Goal: Information Seeking & Learning: Find specific fact

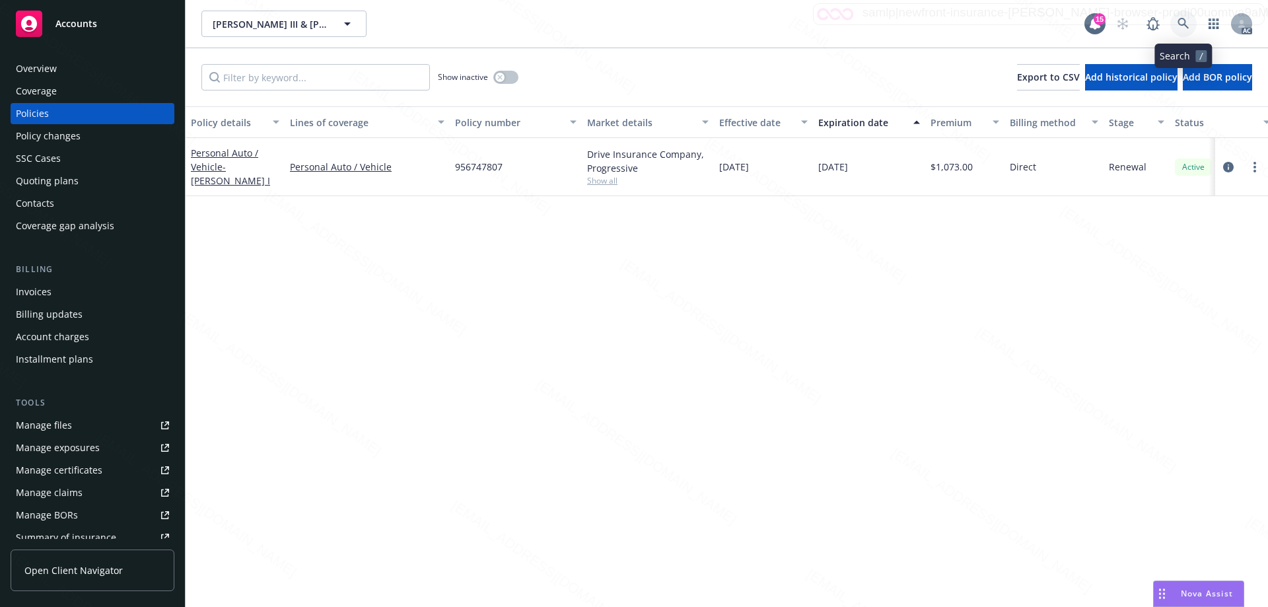
click at [1181, 21] on icon at bounding box center [1183, 24] width 12 height 12
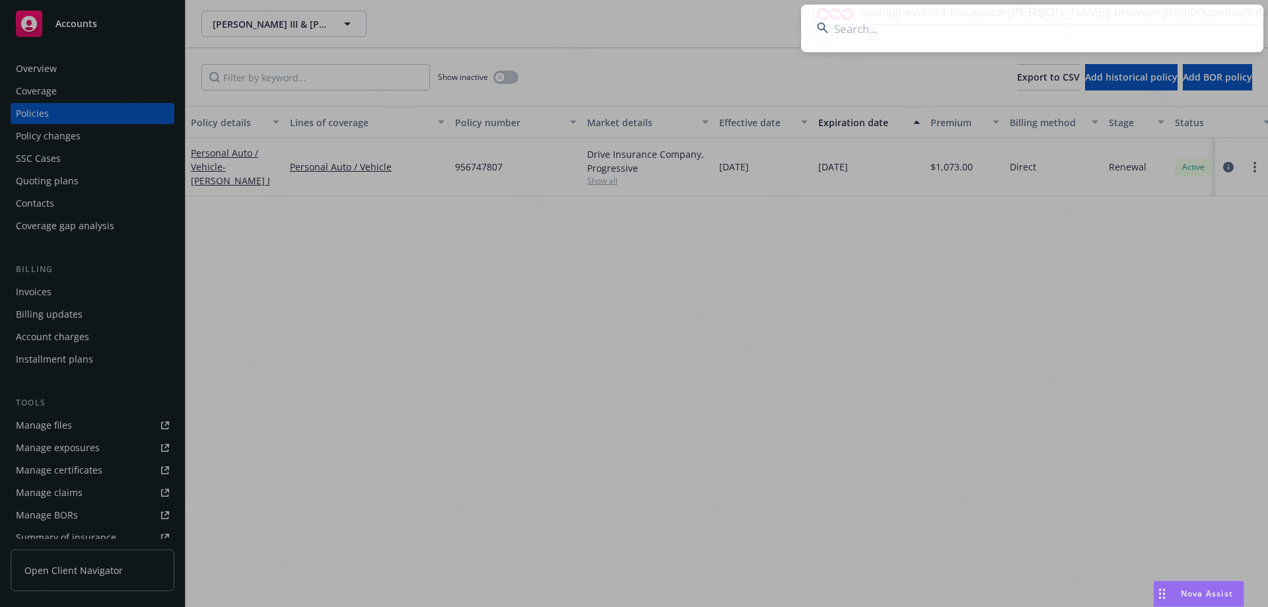
type input "[PERSON_NAME]"
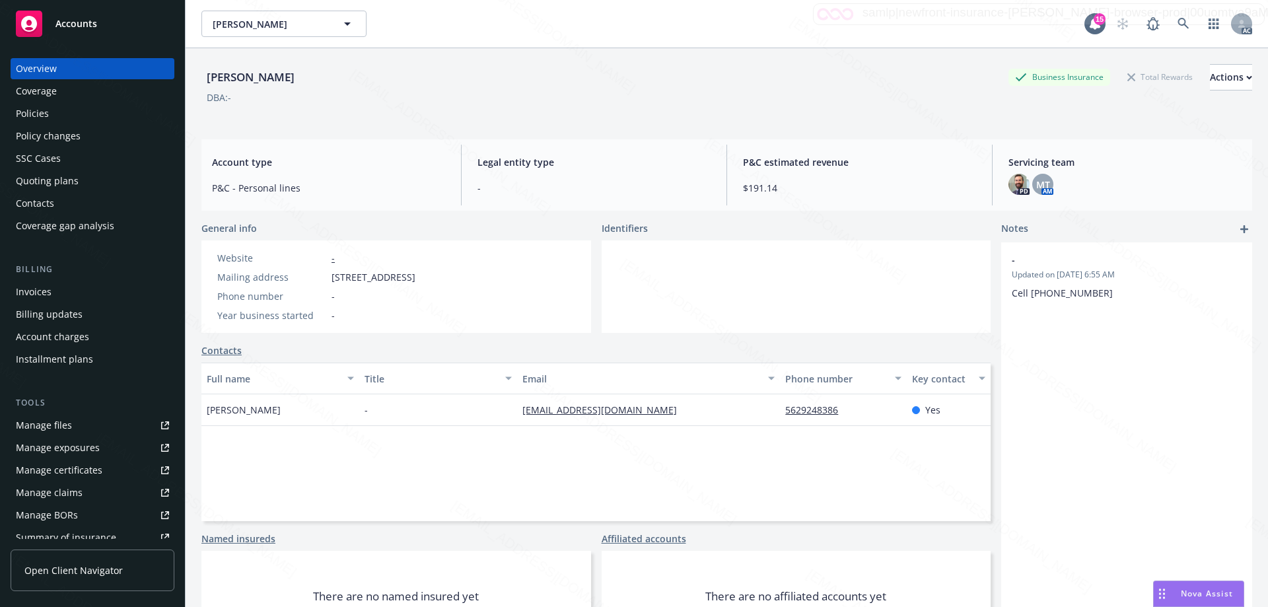
click at [34, 116] on div "Policies" at bounding box center [32, 113] width 33 height 21
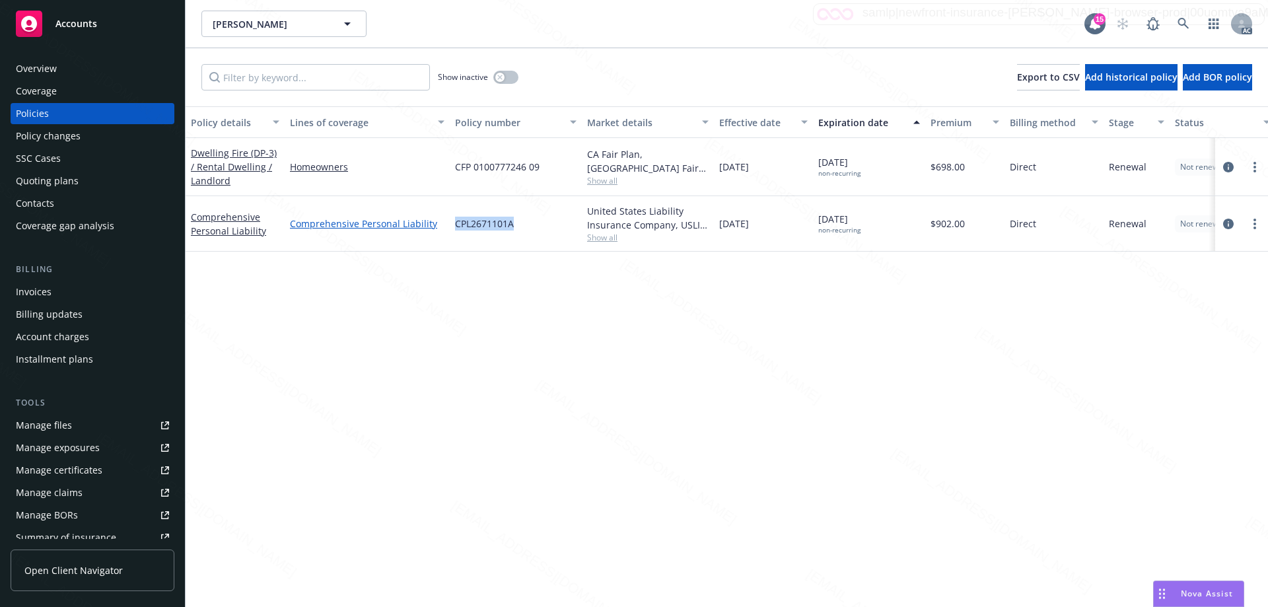
drag, startPoint x: 520, startPoint y: 225, endPoint x: 442, endPoint y: 221, distance: 77.4
click at [449, 223] on div "Comprehensive Personal Liability Comprehensive Personal Liability CPL2671101A U…" at bounding box center [823, 223] width 1274 height 55
copy div "CPL2671101A"
click at [1183, 21] on icon at bounding box center [1183, 24] width 12 height 12
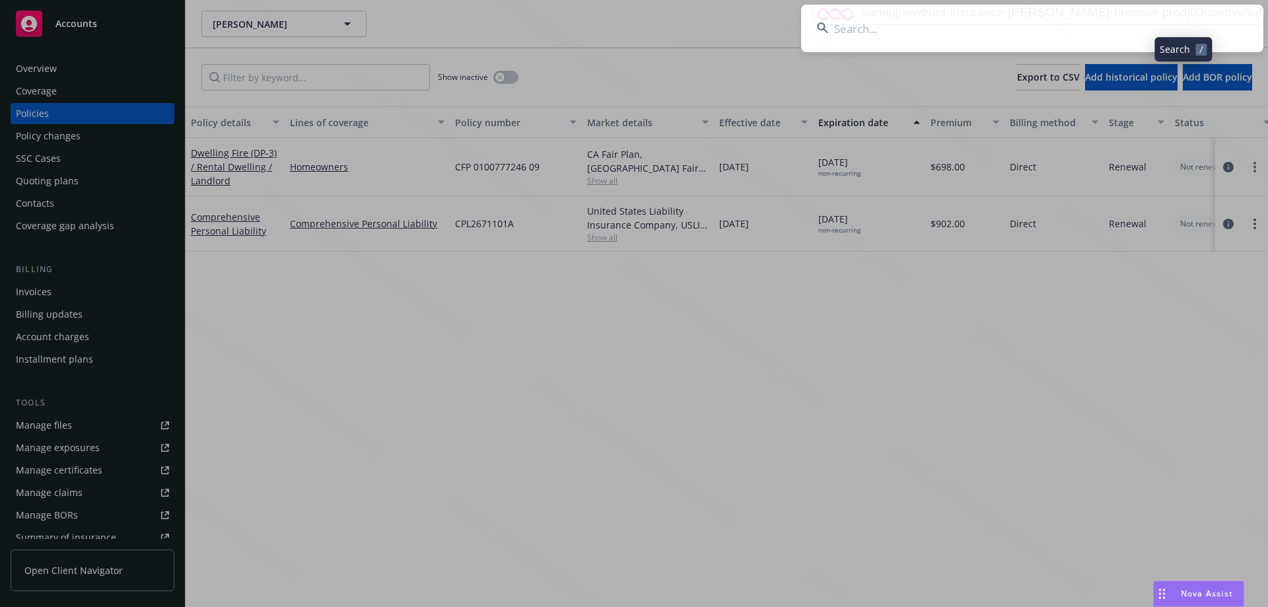
type input "[PERSON_NAME] & [PERSON_NAME]"
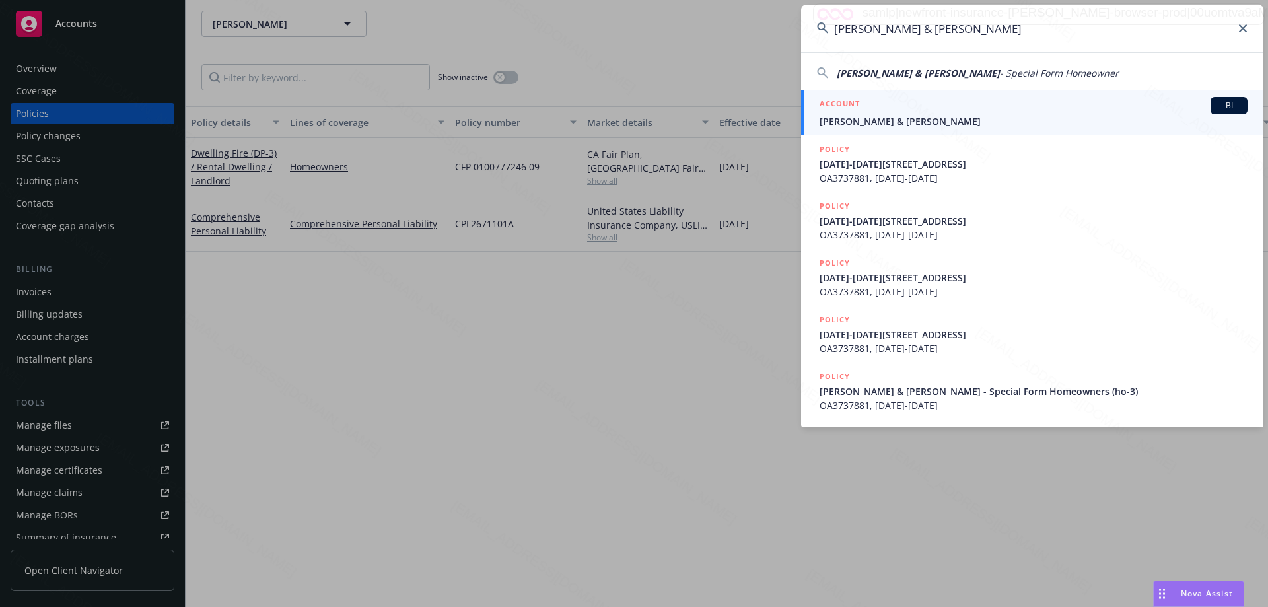
click at [977, 32] on input "[PERSON_NAME] & [PERSON_NAME]" at bounding box center [1032, 29] width 462 height 48
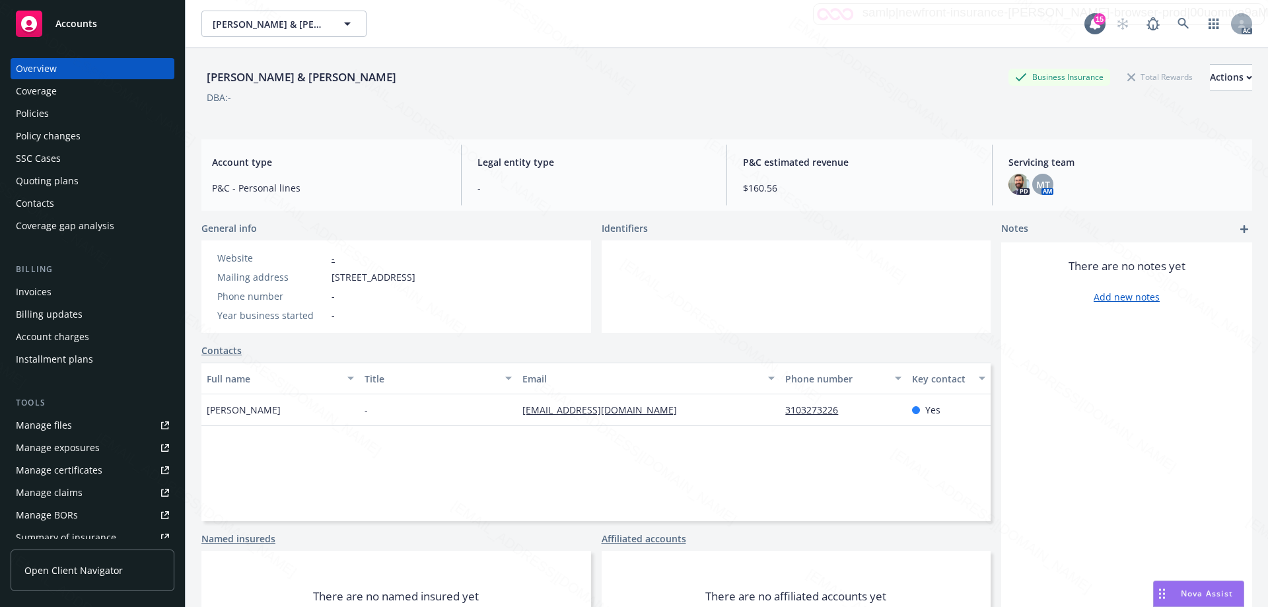
click at [48, 110] on div "Policies" at bounding box center [92, 113] width 153 height 21
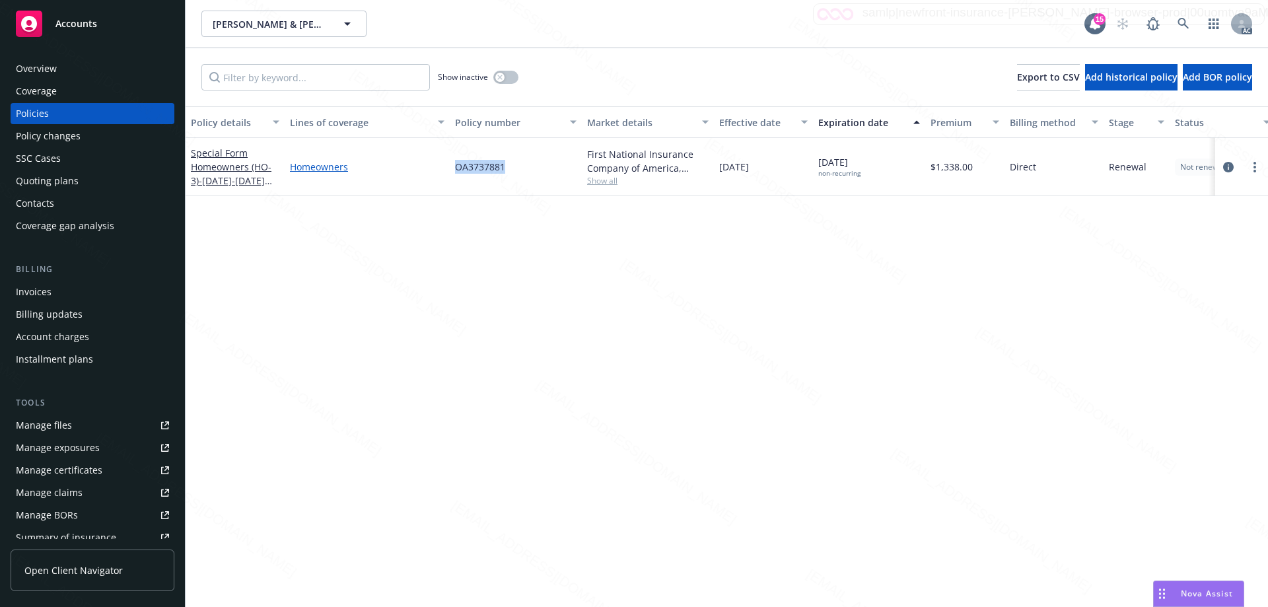
drag, startPoint x: 504, startPoint y: 164, endPoint x: 433, endPoint y: 162, distance: 70.7
click at [434, 162] on div "Special Form Homeowners (HO-3) - [DATE]-[DATE][STREET_ADDRESS] Homeowners OA373…" at bounding box center [823, 167] width 1274 height 58
copy div "OA3737881"
click at [1184, 24] on icon at bounding box center [1182, 23] width 11 height 11
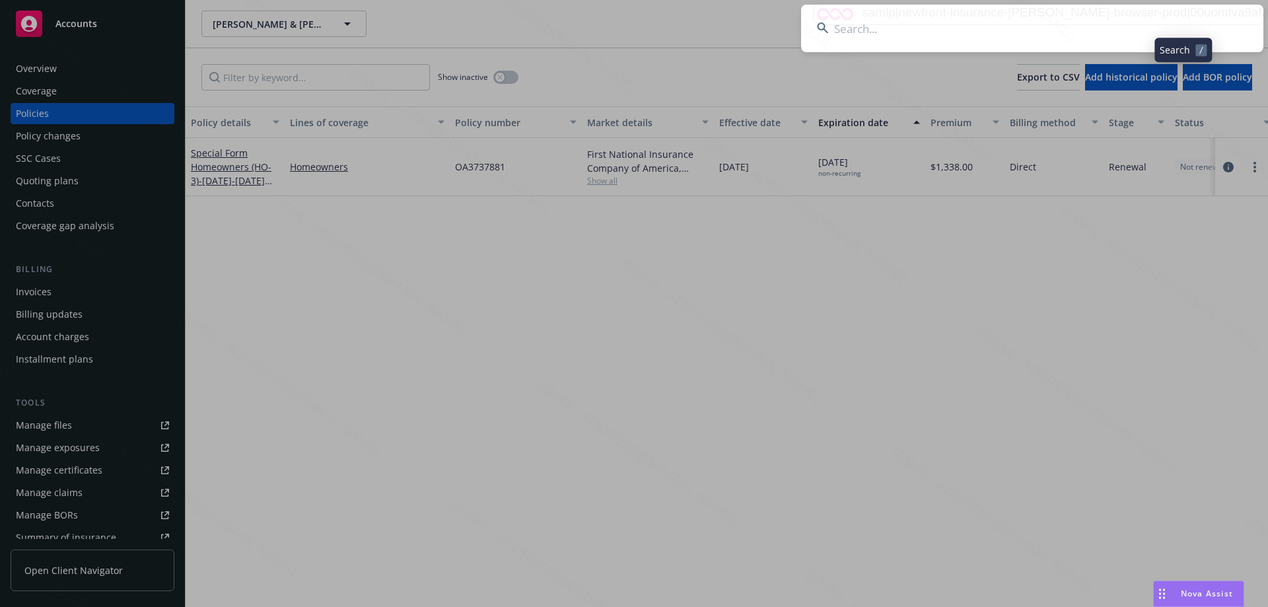
type input "[PERSON_NAME] Del [PERSON_NAME]"
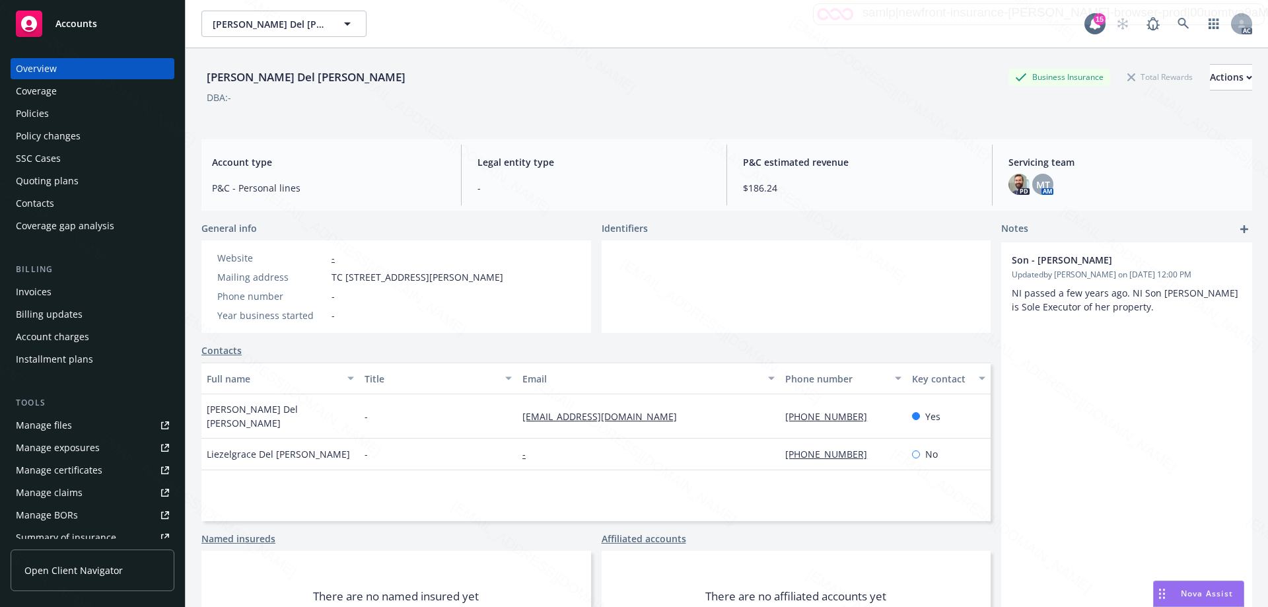
click at [57, 119] on div "Policies" at bounding box center [92, 113] width 153 height 21
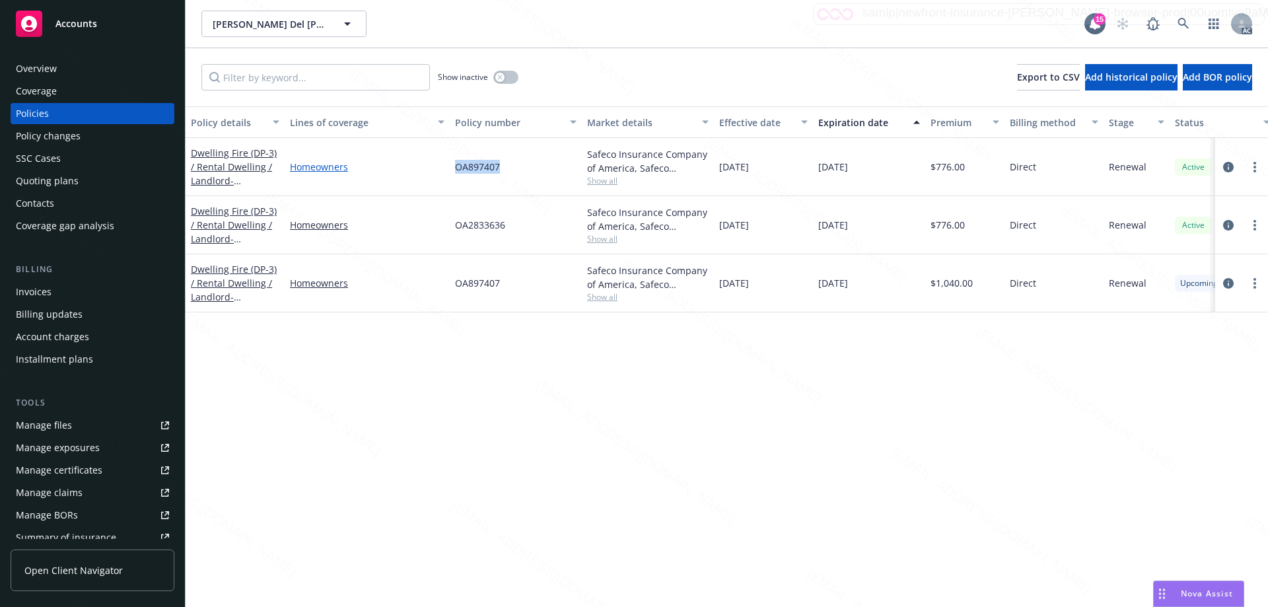
drag, startPoint x: 501, startPoint y: 167, endPoint x: 440, endPoint y: 165, distance: 60.8
click at [440, 165] on div "Dwelling Fire (DP-3) / Rental Dwelling / Landlord - [STREET_ADDRESS] Homeowners…" at bounding box center [823, 167] width 1274 height 58
copy div "OA897407"
drag, startPoint x: 512, startPoint y: 228, endPoint x: 457, endPoint y: 228, distance: 55.5
click at [457, 228] on div "OA2833636" at bounding box center [516, 225] width 132 height 58
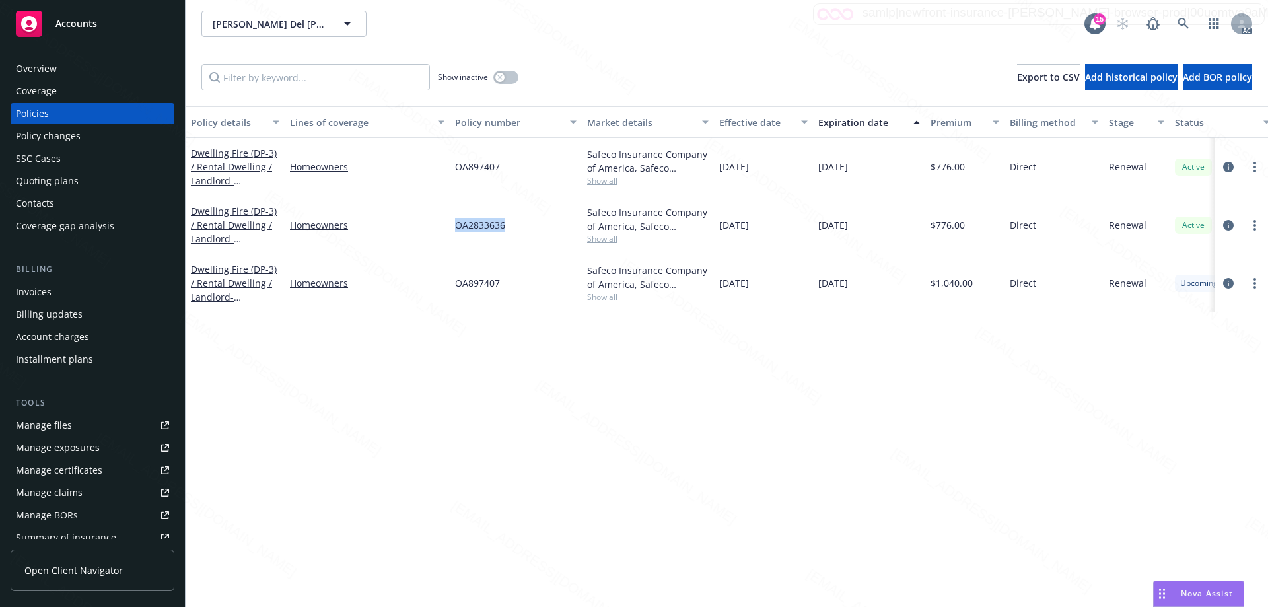
copy span "OA2833636"
drag, startPoint x: 506, startPoint y: 170, endPoint x: 457, endPoint y: 173, distance: 49.0
click at [457, 173] on div "OA897407" at bounding box center [516, 167] width 132 height 58
copy span "OA897407"
click at [1182, 21] on icon at bounding box center [1183, 24] width 12 height 12
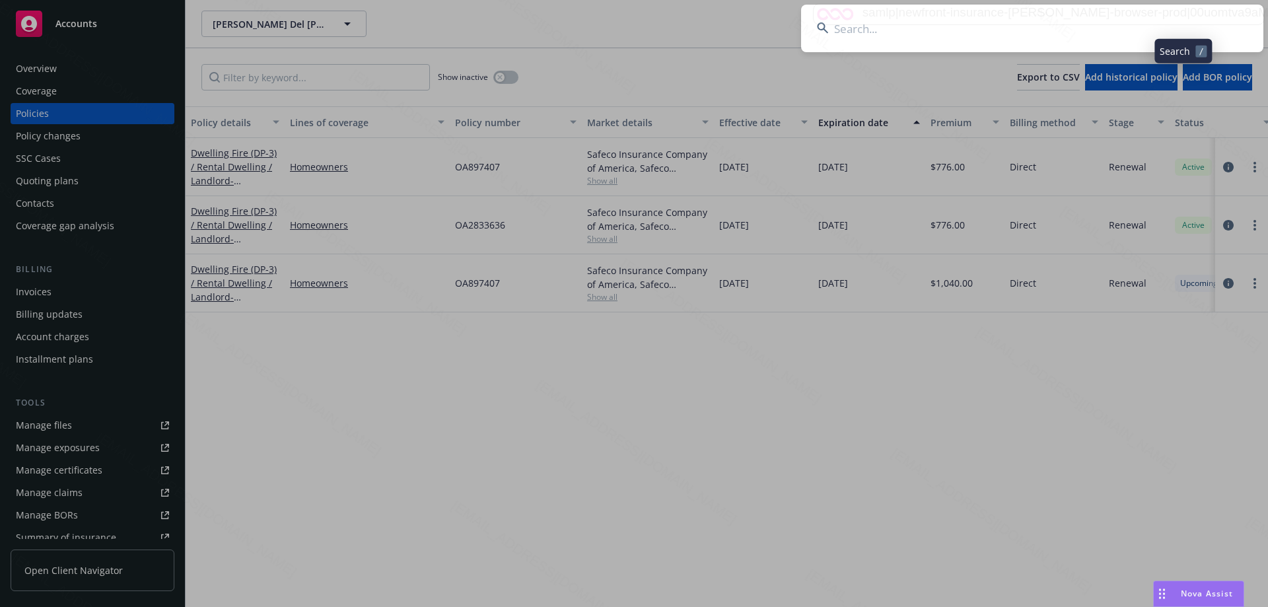
type input "[PERSON_NAME], [PERSON_NAME] & [PERSON_NAME] E"
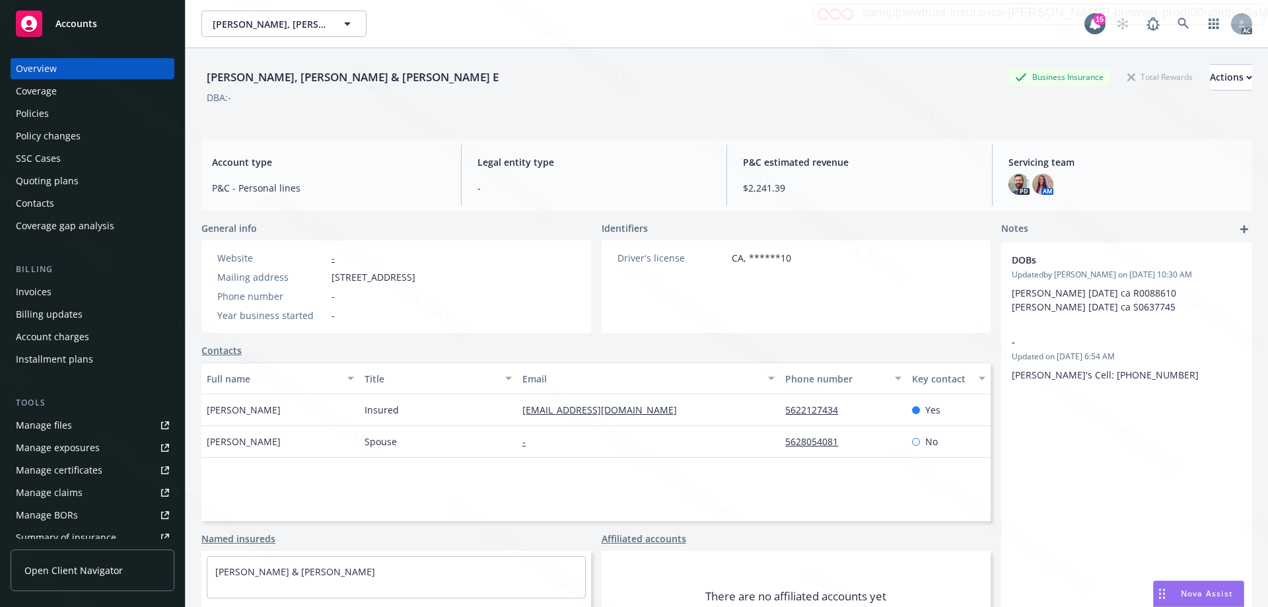
click at [61, 110] on div "Policies" at bounding box center [92, 113] width 153 height 21
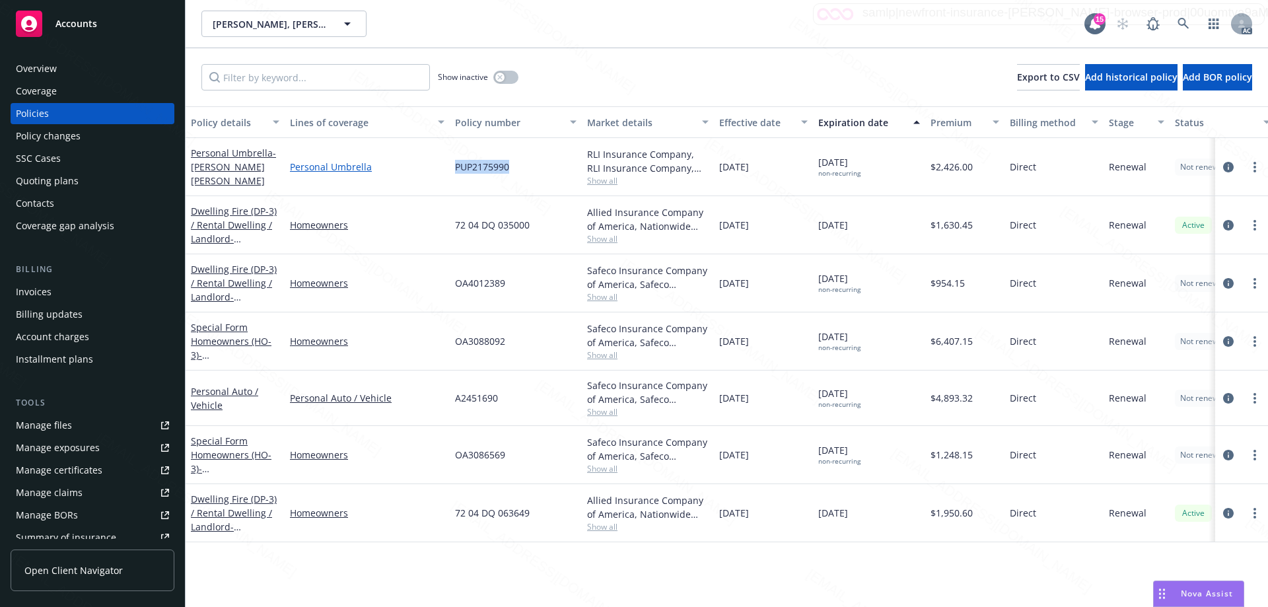
drag, startPoint x: 519, startPoint y: 170, endPoint x: 439, endPoint y: 170, distance: 79.9
click at [440, 170] on div "Personal Umbrella - [PERSON_NAME] [PERSON_NAME] Personal Umbrella PUP2175990 RL…" at bounding box center [823, 167] width 1274 height 58
copy div "PUP2175990"
click at [1226, 168] on icon "circleInformation" at bounding box center [1228, 167] width 11 height 11
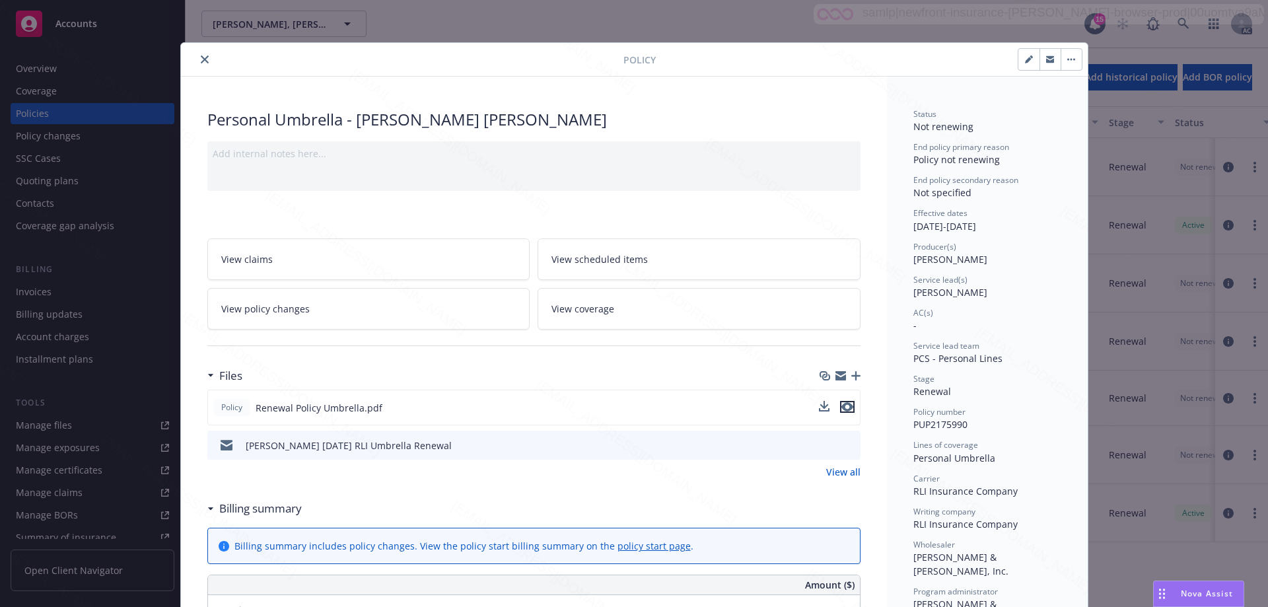
click at [841, 405] on icon "preview file" at bounding box center [847, 406] width 12 height 9
click at [197, 59] on button "close" at bounding box center [205, 60] width 16 height 16
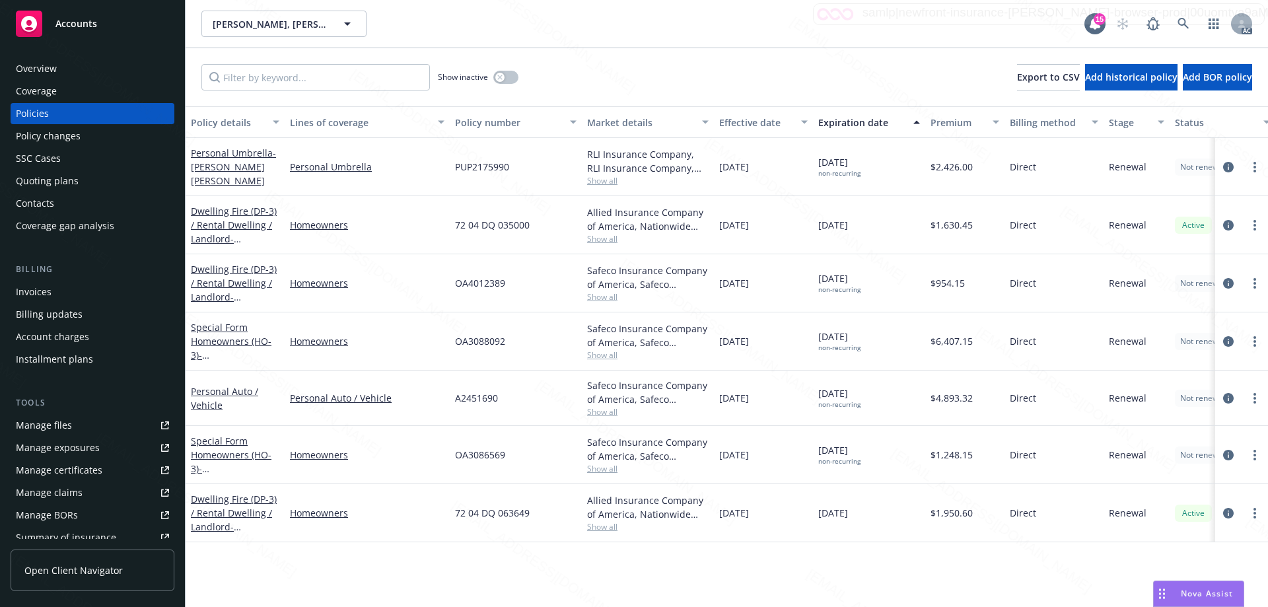
click at [597, 183] on span "Show all" at bounding box center [647, 180] width 121 height 11
drag, startPoint x: 514, startPoint y: 167, endPoint x: 454, endPoint y: 170, distance: 60.2
click at [454, 170] on div "PUP2175990" at bounding box center [516, 167] width 132 height 58
copy span "PUP2175990"
click at [1182, 21] on icon at bounding box center [1183, 24] width 12 height 12
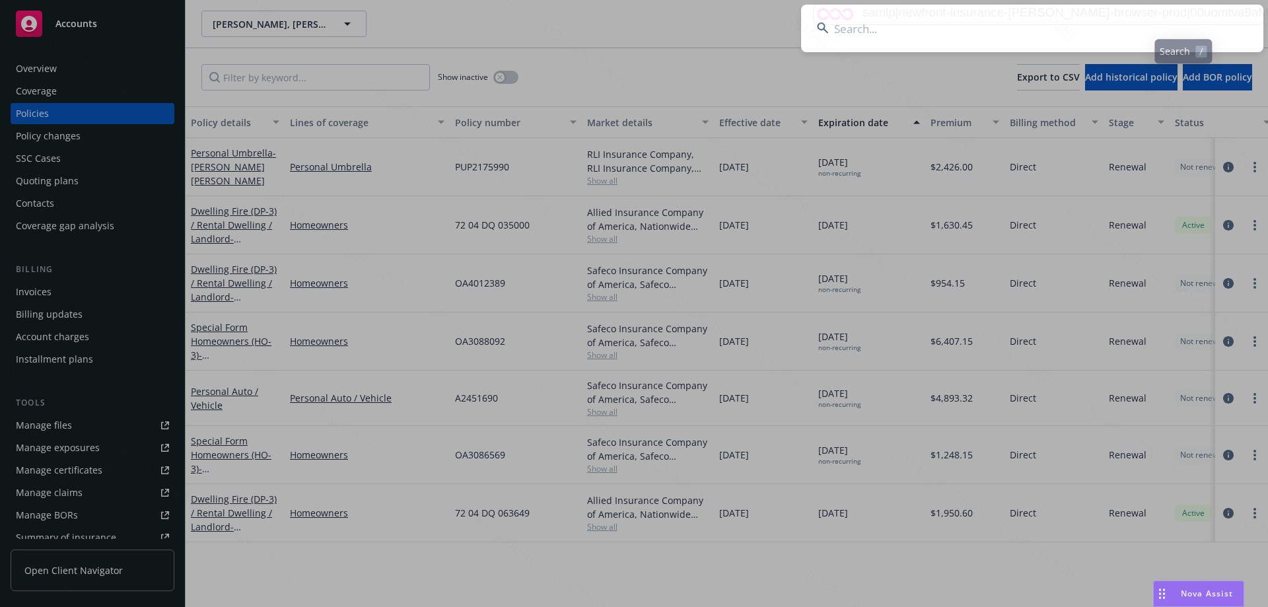
type input "[PERSON_NAME] & [PERSON_NAME]"
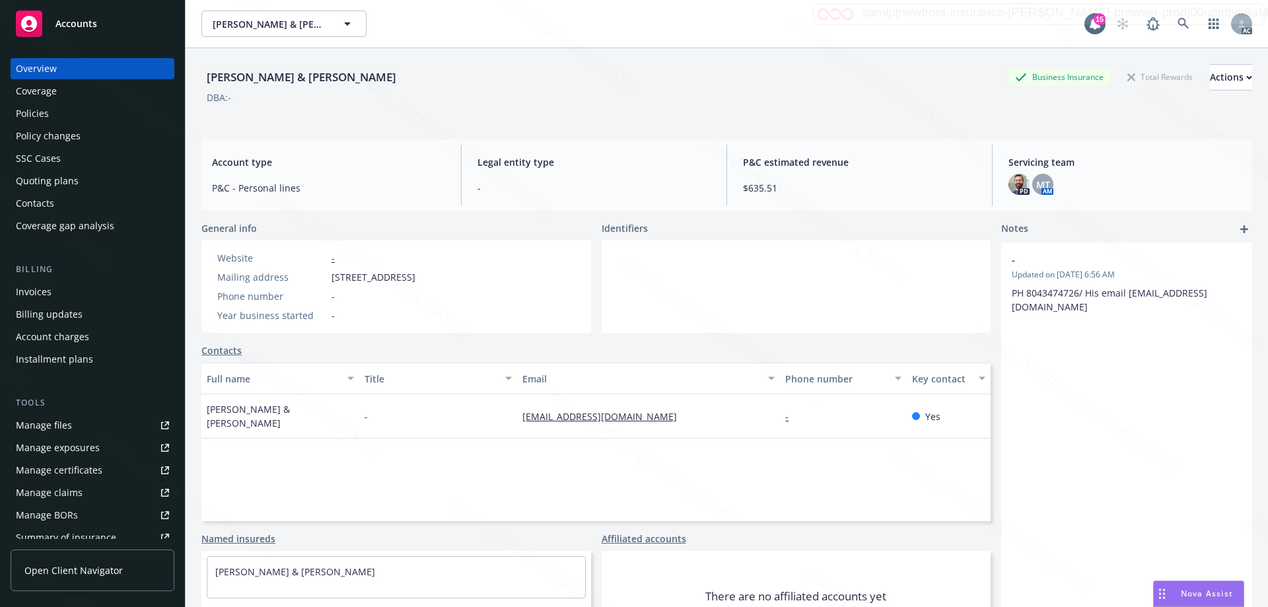
click at [48, 114] on div "Policies" at bounding box center [32, 113] width 33 height 21
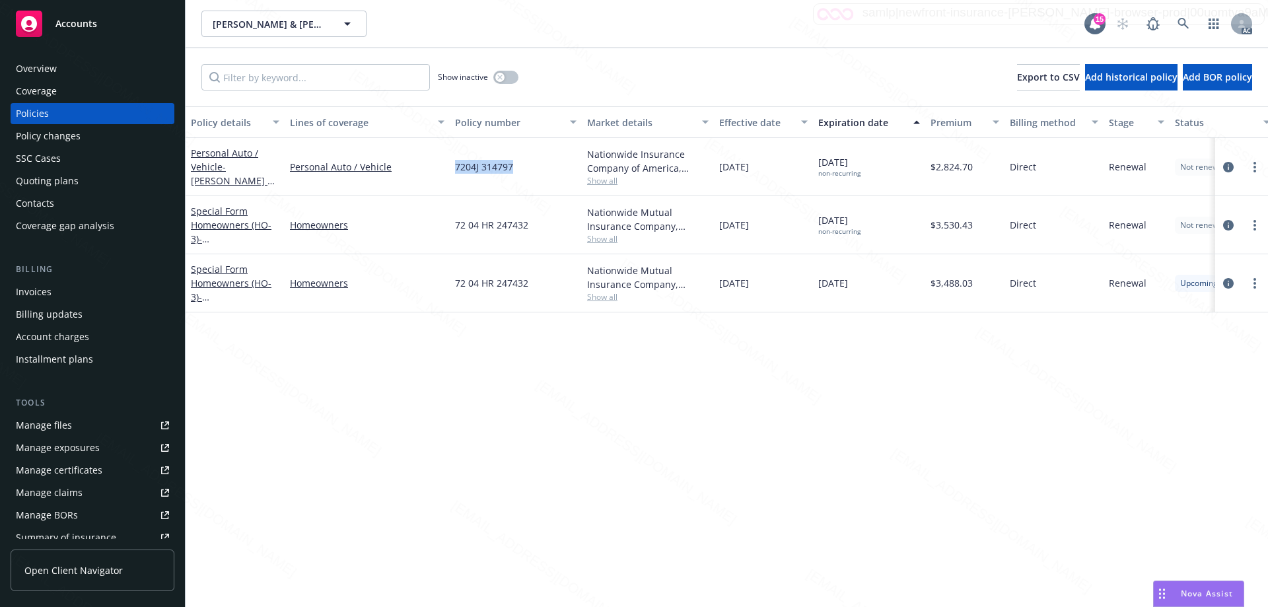
drag, startPoint x: 516, startPoint y: 168, endPoint x: 446, endPoint y: 168, distance: 70.0
click at [446, 168] on div "Personal Auto / Vehicle - [PERSON_NAME] & [PERSON_NAME] Personal Auto / Vehicle…" at bounding box center [823, 167] width 1274 height 58
copy div "7204J 314797"
click at [59, 63] on div "Overview" at bounding box center [92, 68] width 153 height 21
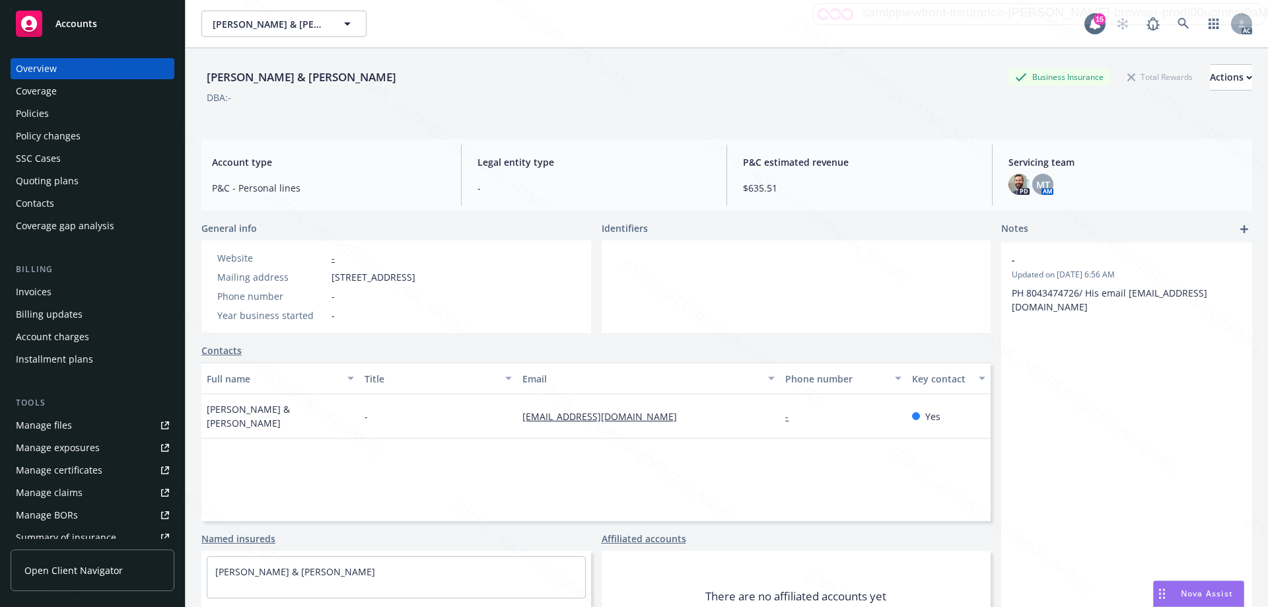
click at [281, 78] on div "[PERSON_NAME] & [PERSON_NAME]" at bounding box center [301, 77] width 200 height 17
click at [372, 78] on div "[PERSON_NAME] & [PERSON_NAME]" at bounding box center [301, 77] width 200 height 17
drag, startPoint x: 375, startPoint y: 78, endPoint x: 189, endPoint y: 78, distance: 186.2
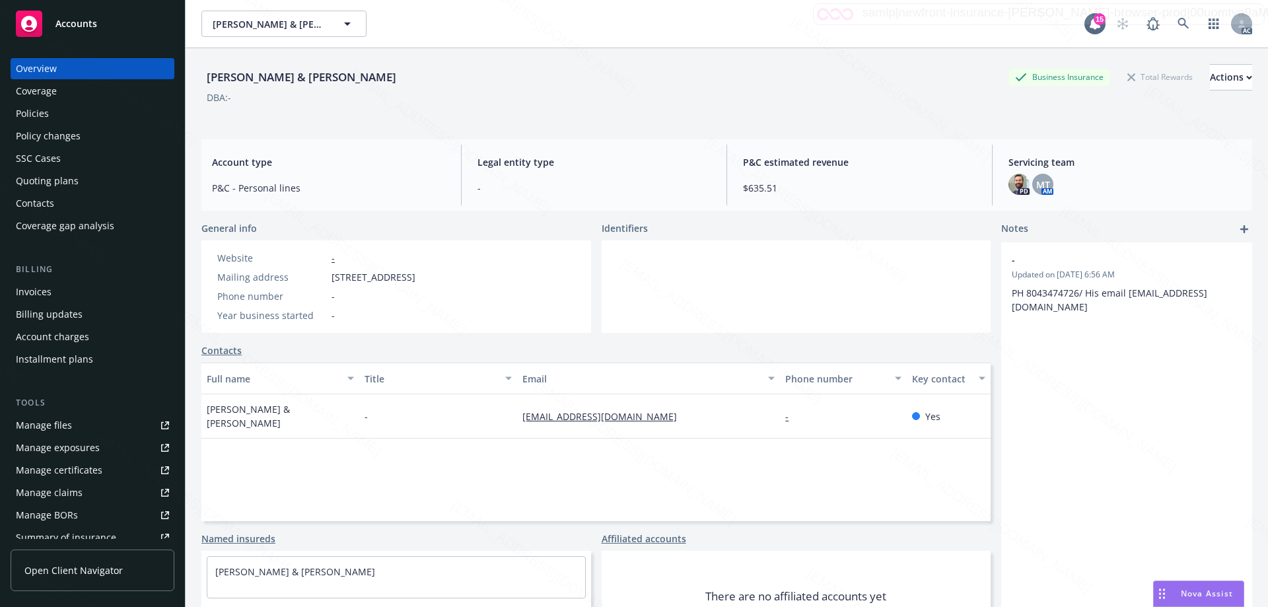
click at [189, 78] on div "[PERSON_NAME] & [PERSON_NAME] Business Insurance Total Rewards Actions DBA: - A…" at bounding box center [727, 351] width 1082 height 607
